Goal: Check status: Check status

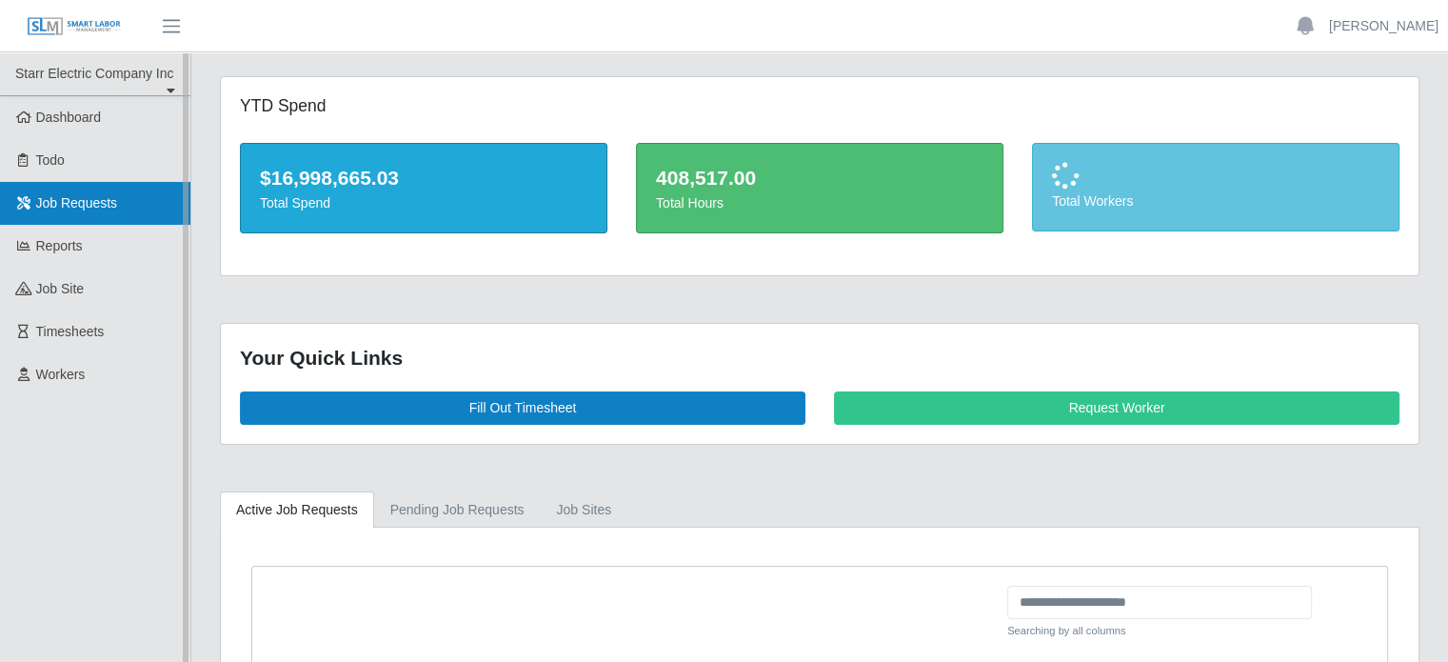
click at [116, 205] on link "Job Requests" at bounding box center [95, 203] width 190 height 43
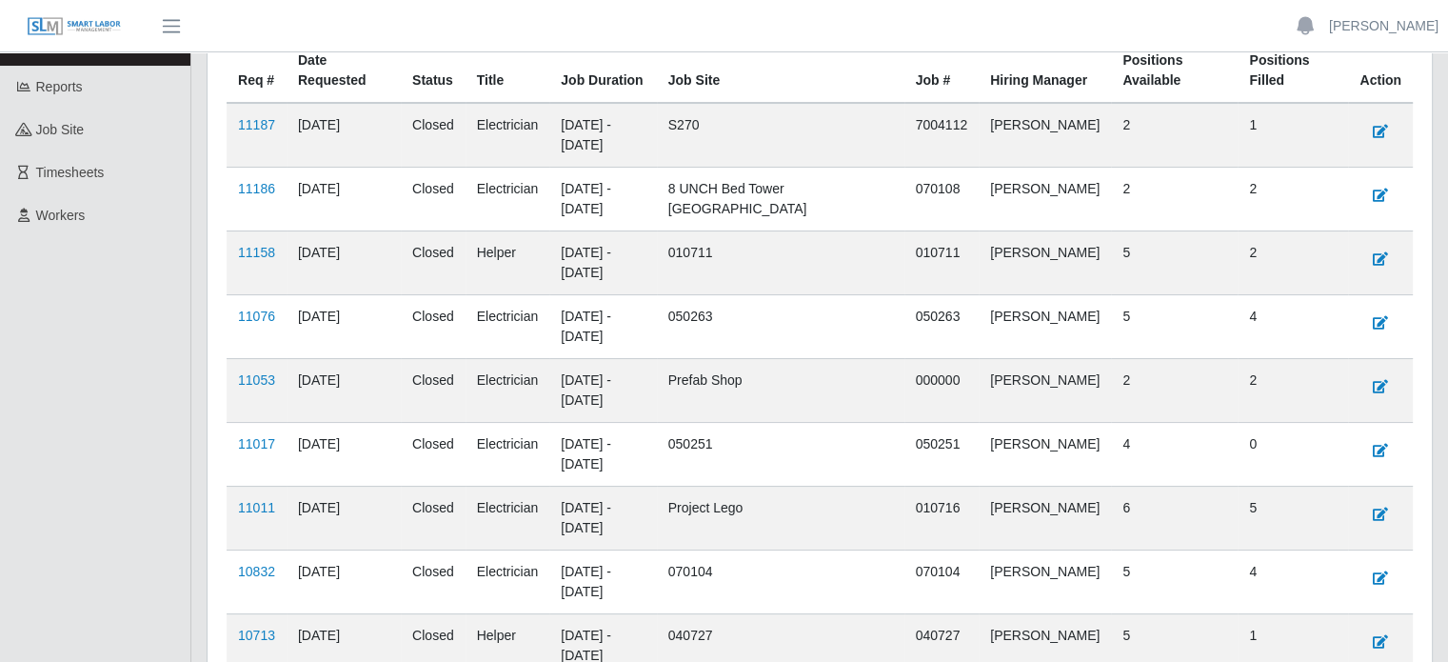
scroll to position [190, 0]
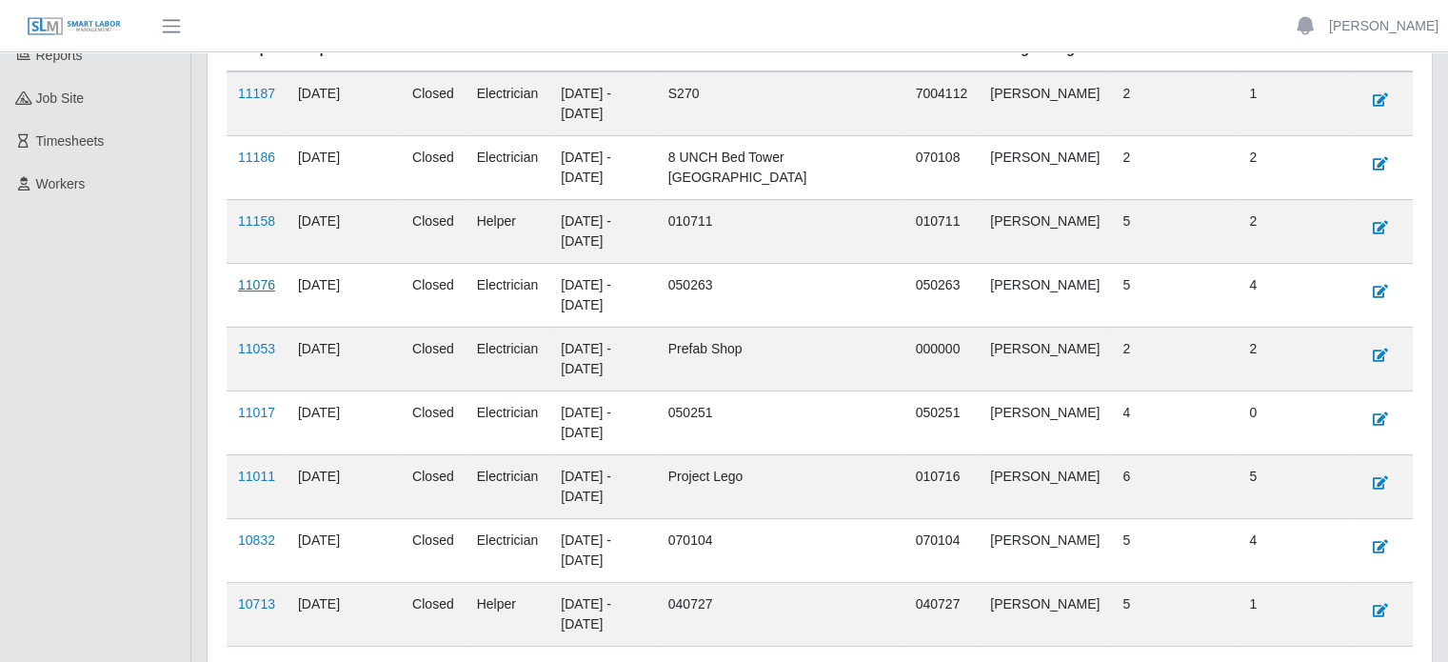
click at [256, 288] on link "11076" at bounding box center [256, 284] width 37 height 15
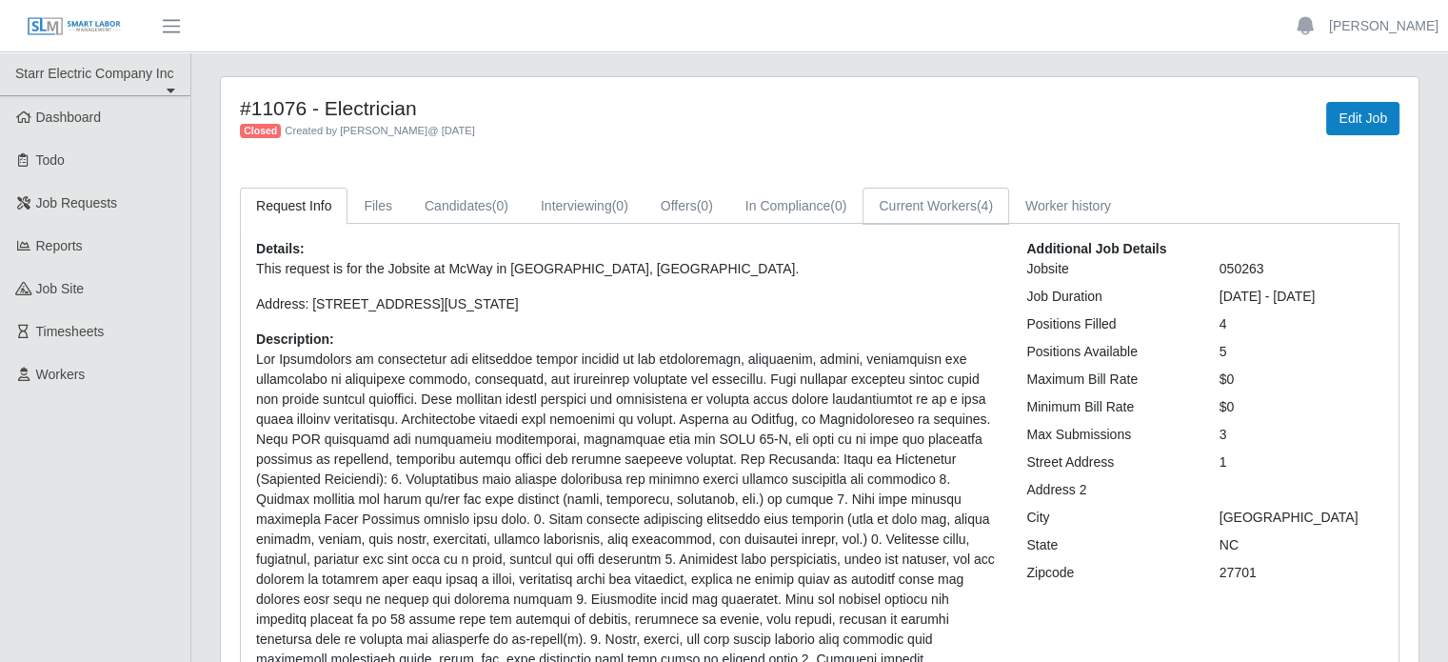
click at [927, 215] on link "Current Workers (4)" at bounding box center [936, 206] width 147 height 37
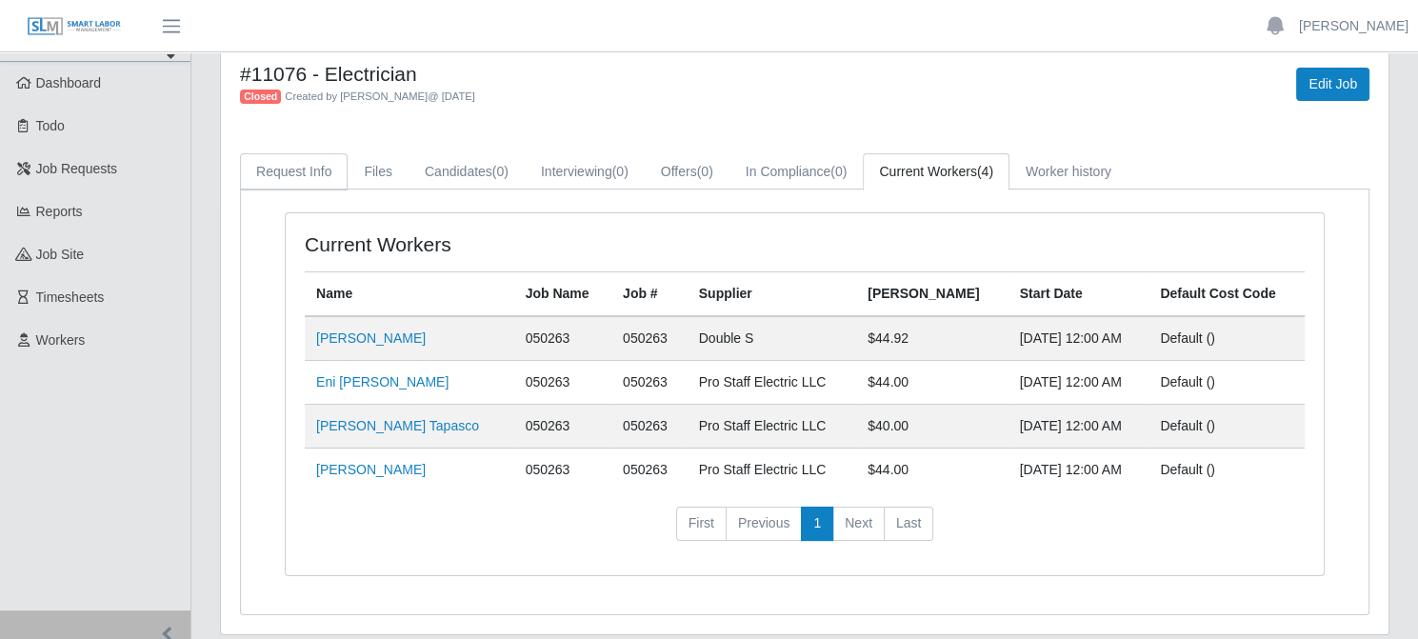
scroll to position [2, 0]
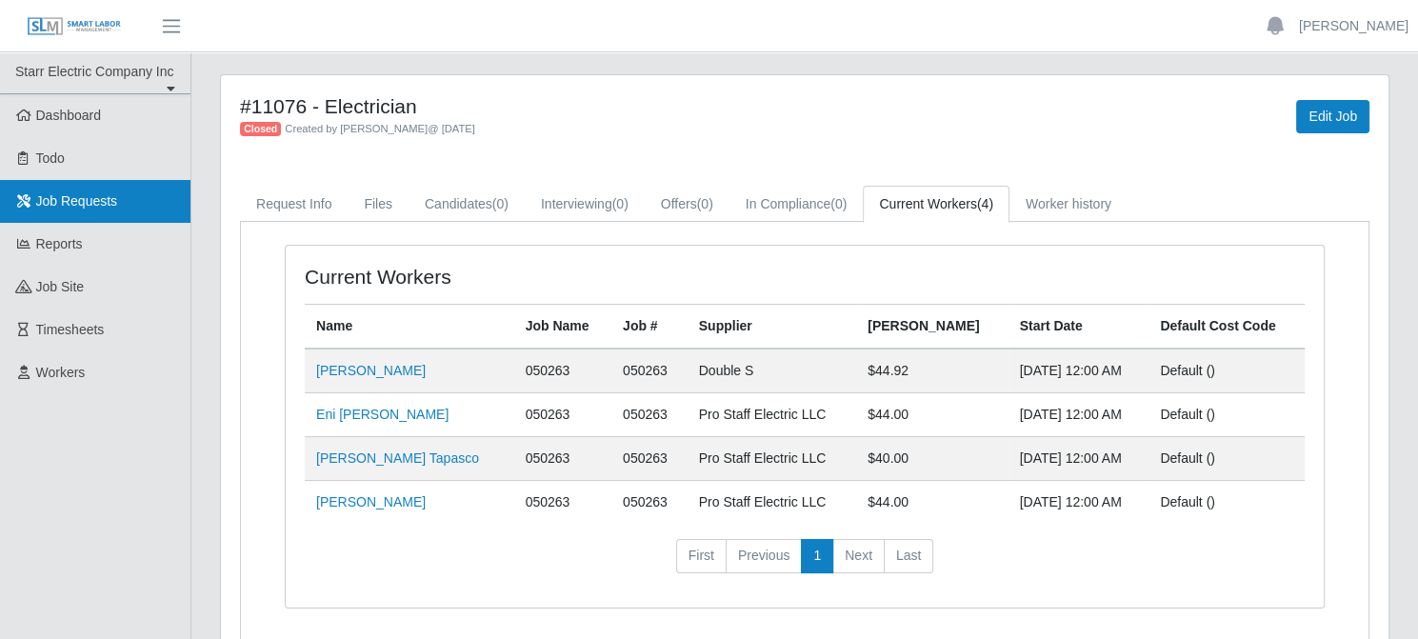
click at [96, 193] on span "Job Requests" at bounding box center [77, 200] width 82 height 15
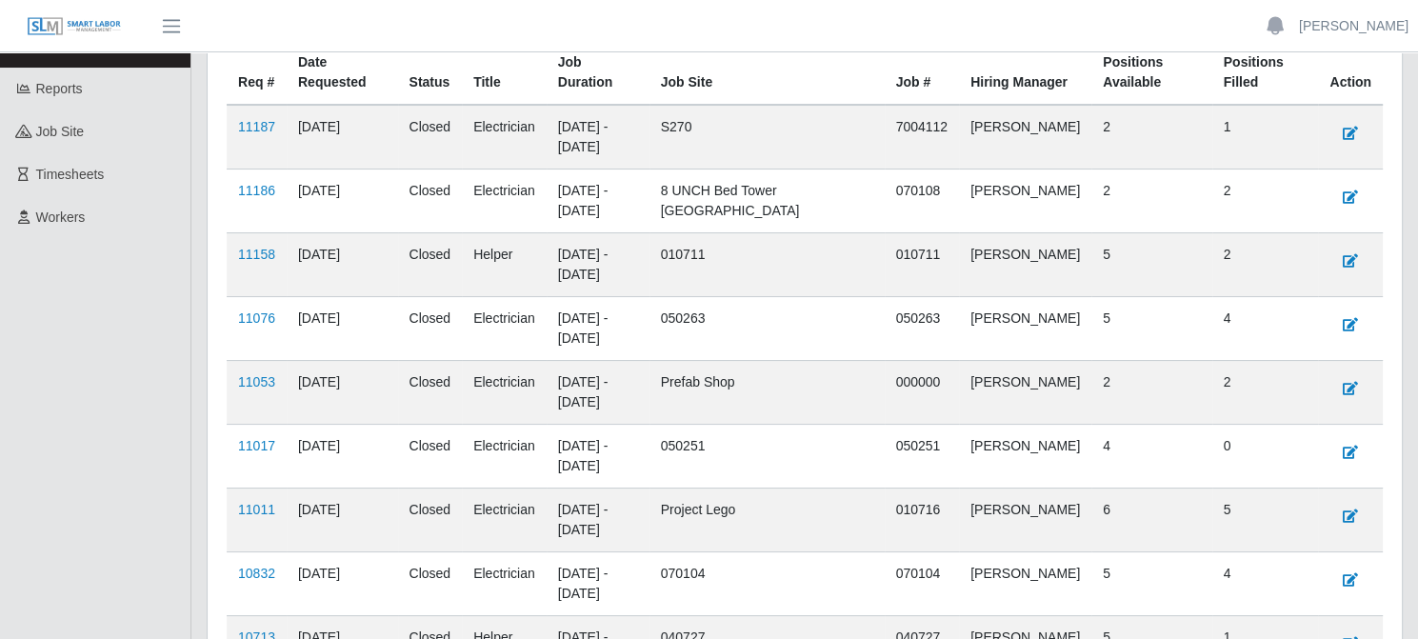
scroll to position [190, 0]
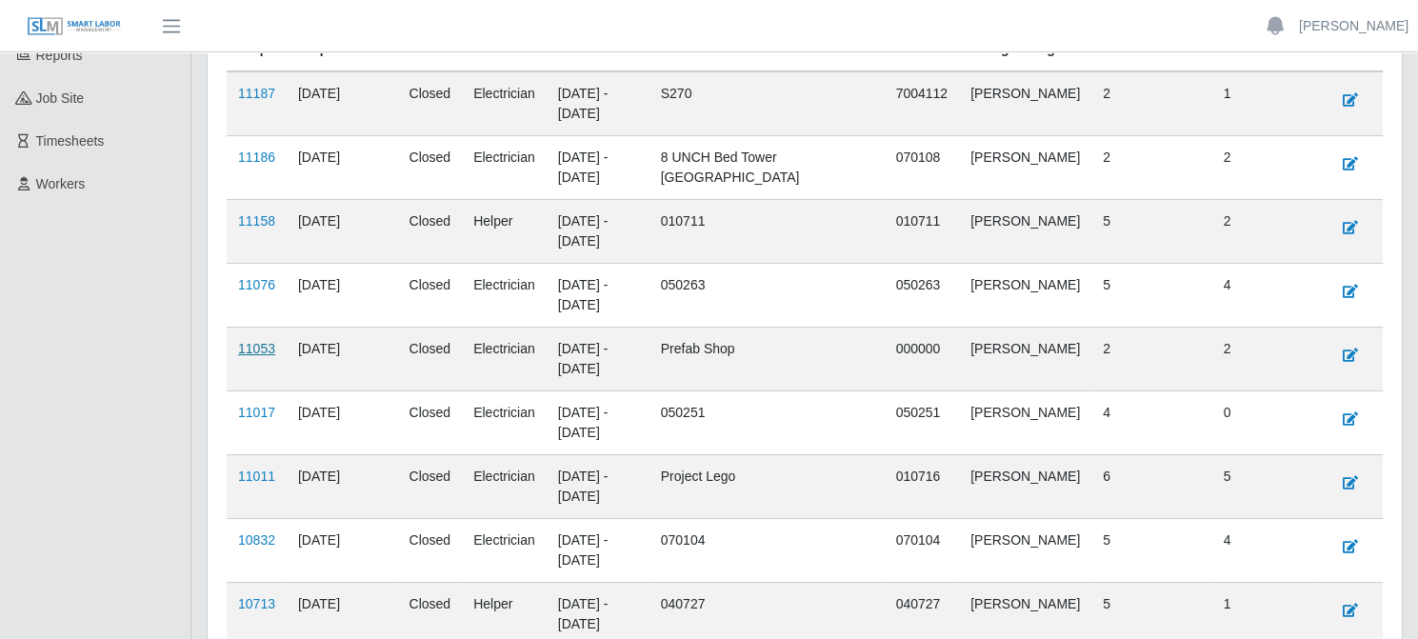
click at [268, 346] on link "11053" at bounding box center [256, 348] width 37 height 15
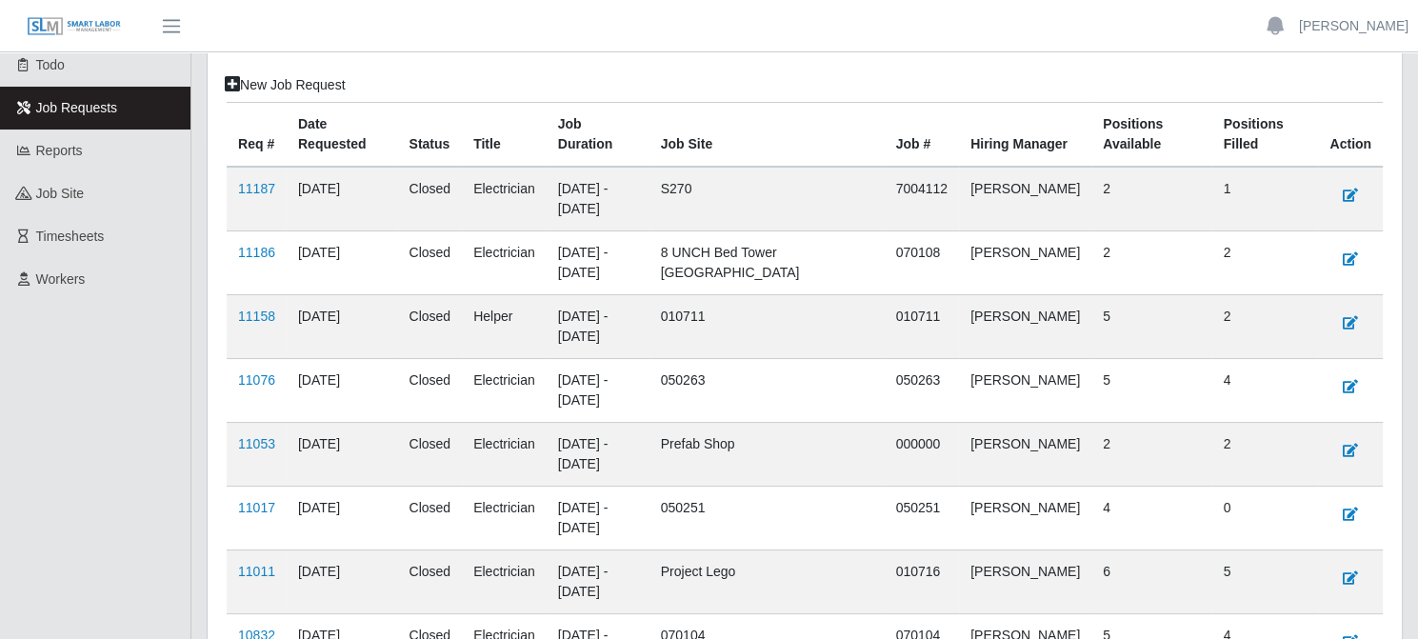
scroll to position [190, 0]
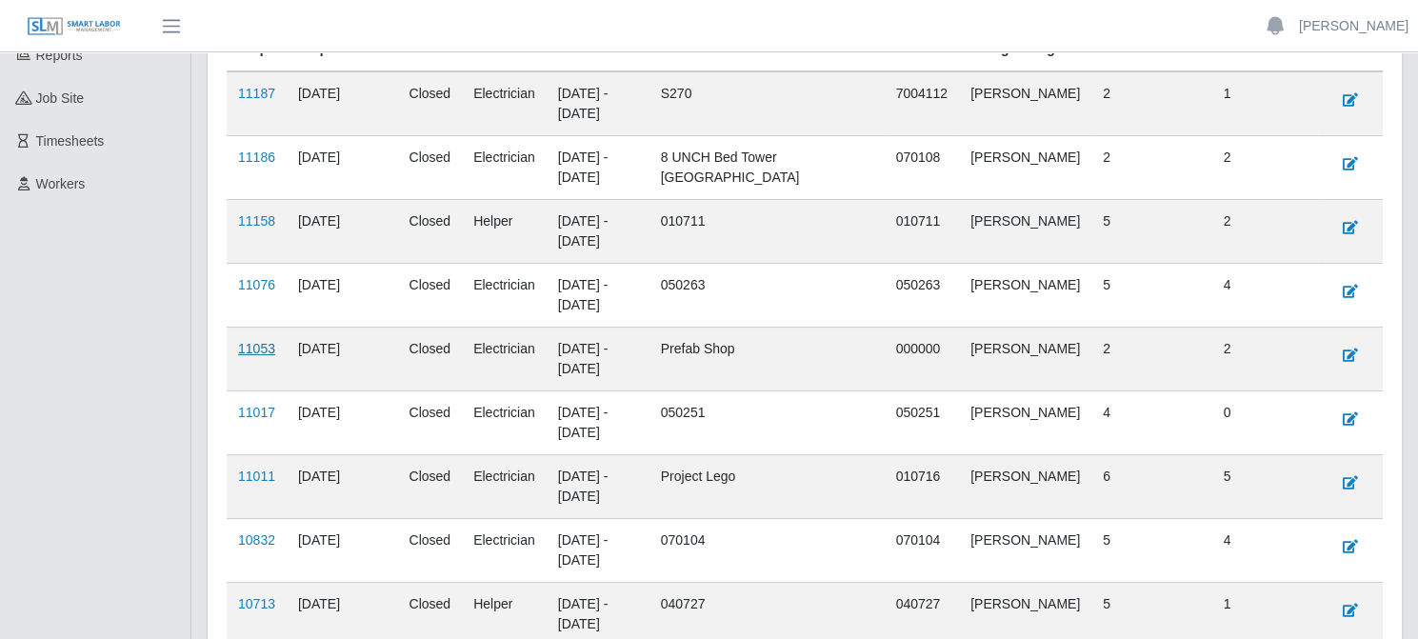
click at [270, 345] on link "11053" at bounding box center [256, 348] width 37 height 15
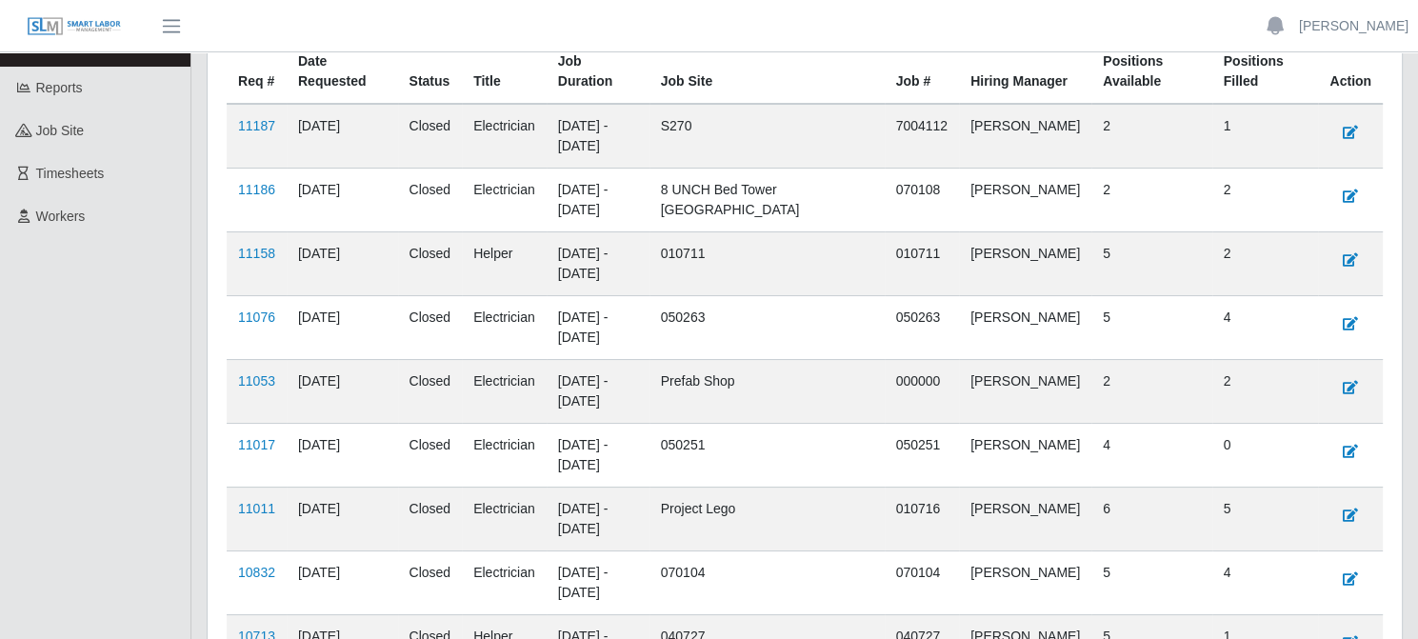
scroll to position [190, 0]
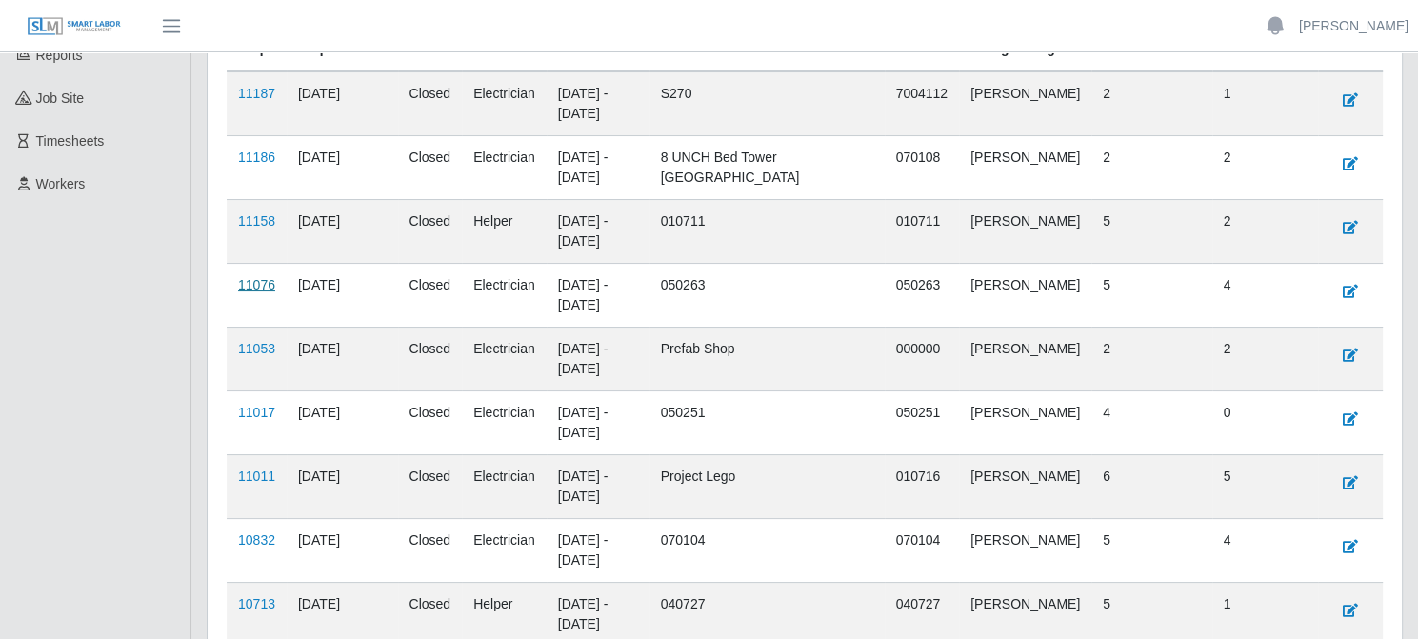
click at [260, 279] on link "11076" at bounding box center [256, 284] width 37 height 15
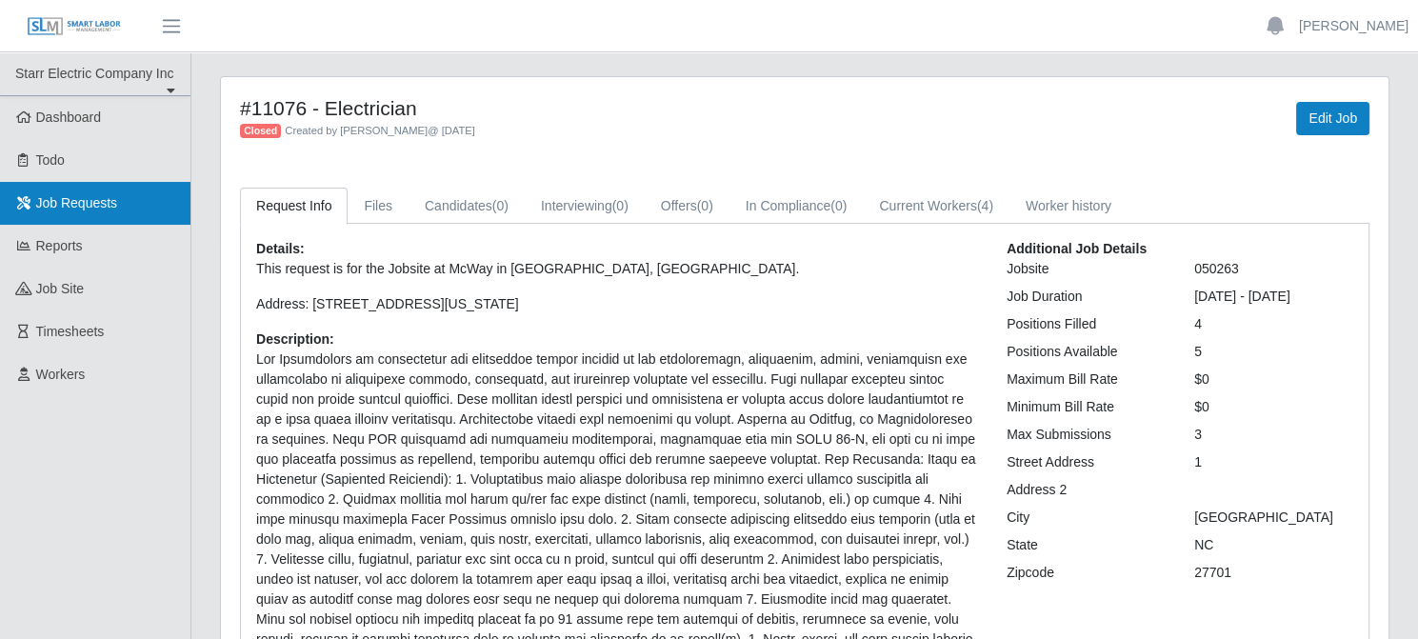
click at [100, 195] on span "Job Requests" at bounding box center [77, 202] width 82 height 15
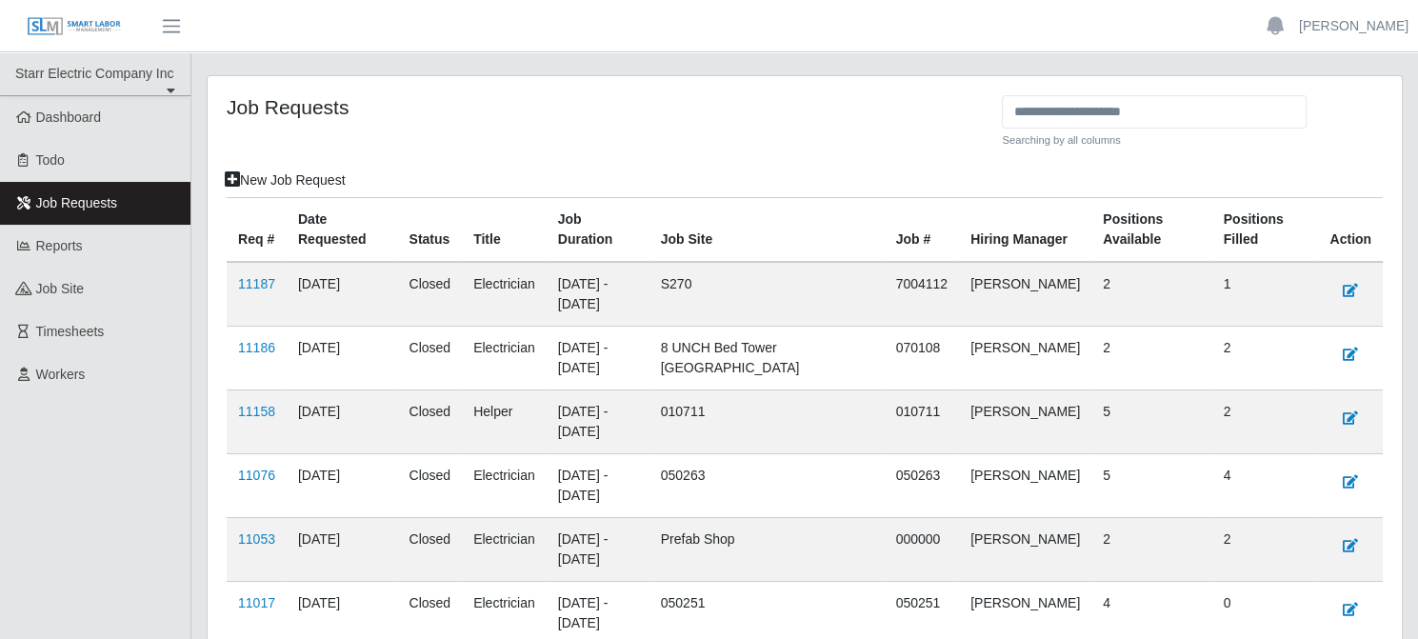
scroll to position [95, 0]
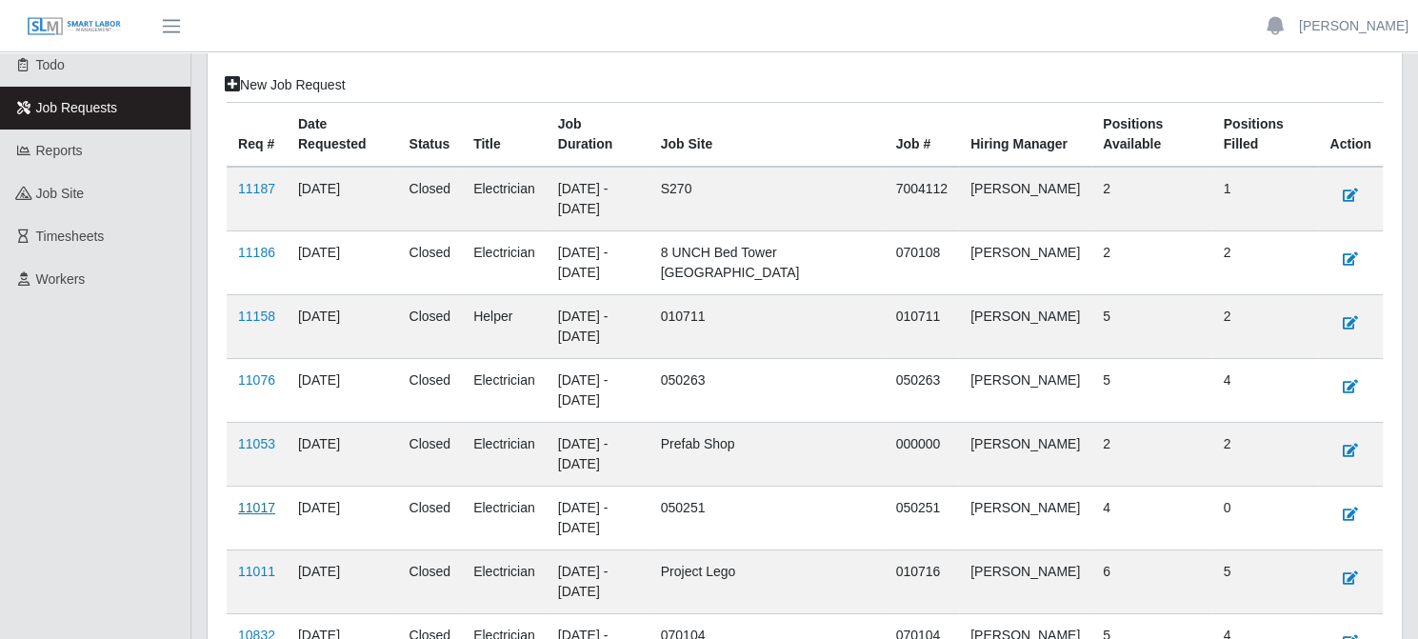
click at [263, 508] on link "11017" at bounding box center [256, 507] width 37 height 15
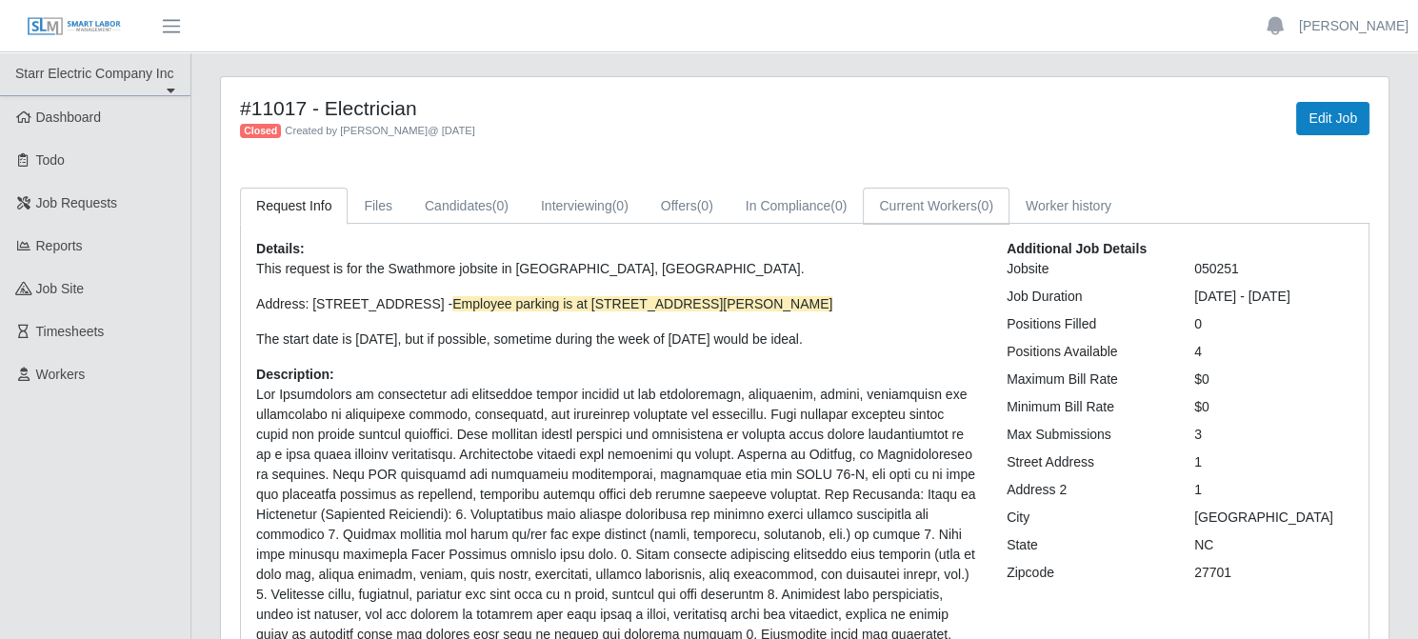
click at [932, 212] on link "Current Workers (0)" at bounding box center [936, 206] width 147 height 37
